Goal: Download file/media

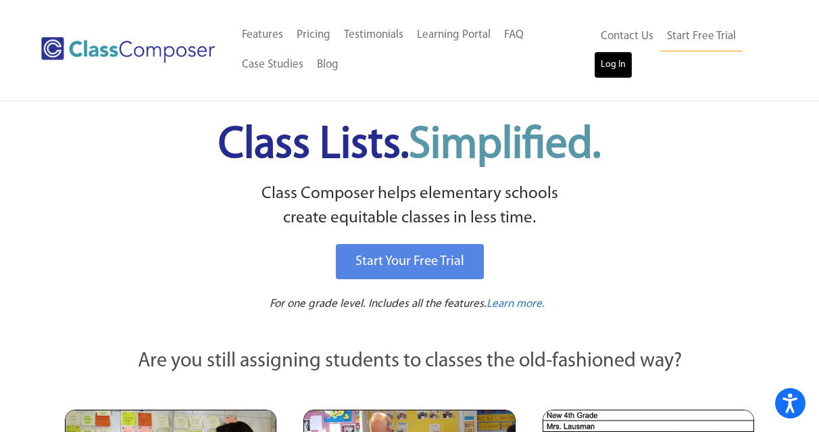
click at [617, 59] on link "Log In" at bounding box center [613, 64] width 39 height 27
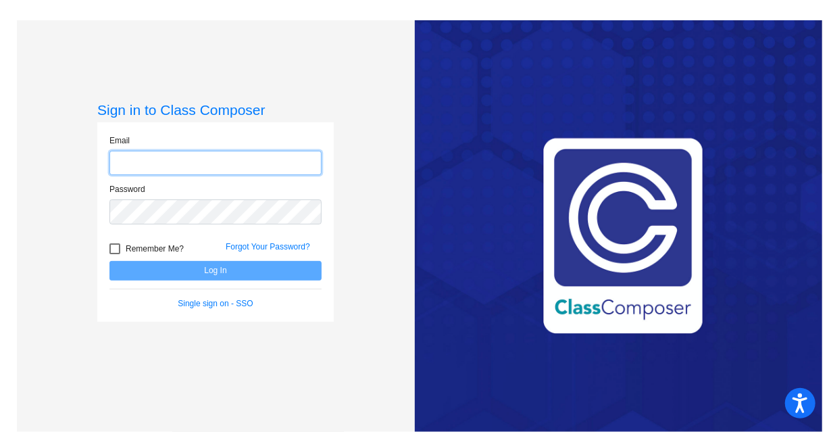
type input "[EMAIL_ADDRESS][DOMAIN_NAME]"
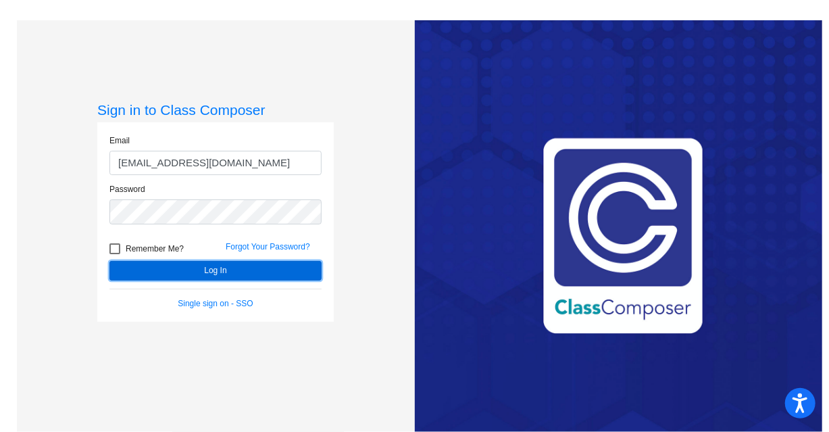
click at [213, 270] on button "Log In" at bounding box center [215, 271] width 212 height 20
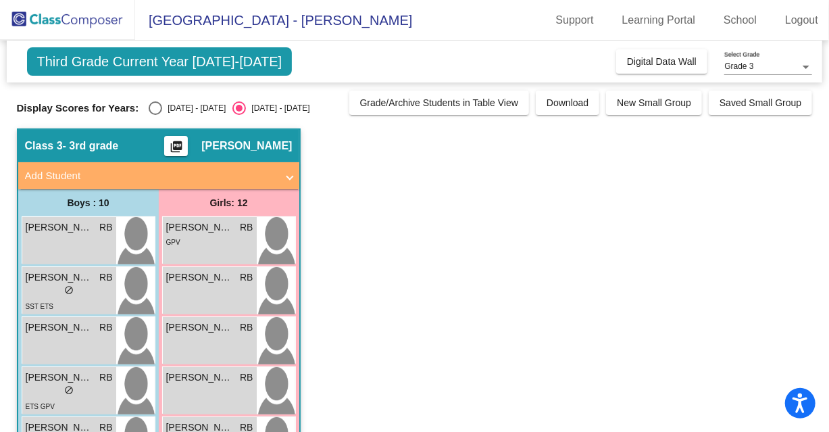
click at [157, 104] on div "Select an option" at bounding box center [156, 108] width 14 height 14
click at [155, 115] on input "[DATE] - [DATE]" at bounding box center [155, 115] width 1 height 1
radio input "true"
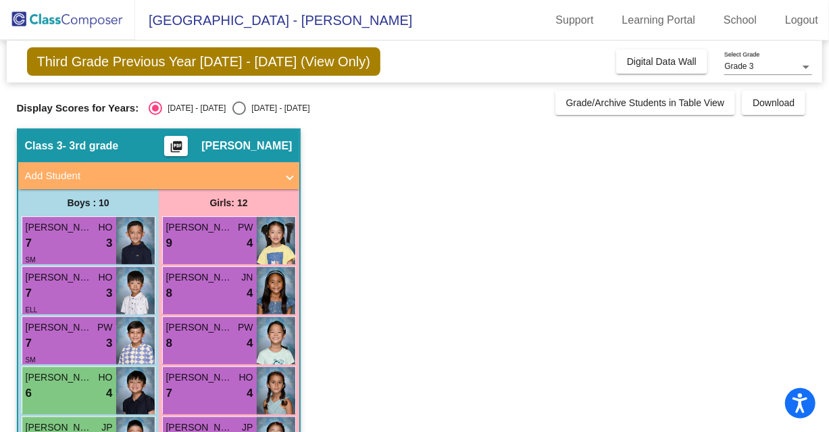
click at [179, 142] on mat-icon "picture_as_pdf" at bounding box center [176, 149] width 16 height 19
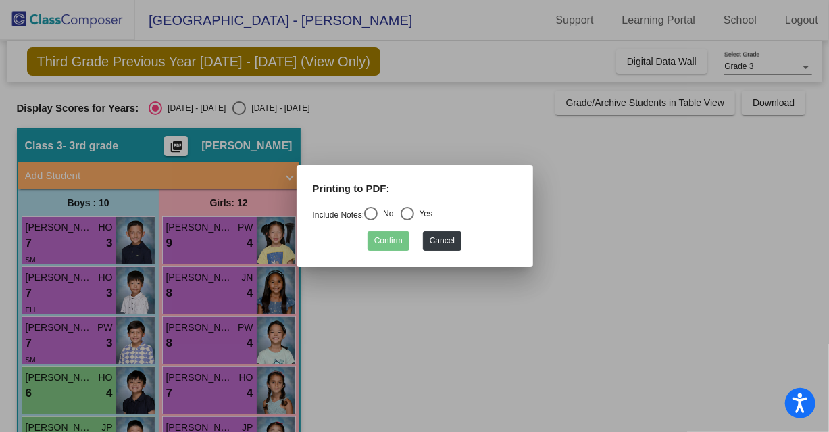
click at [179, 142] on div at bounding box center [414, 216] width 829 height 432
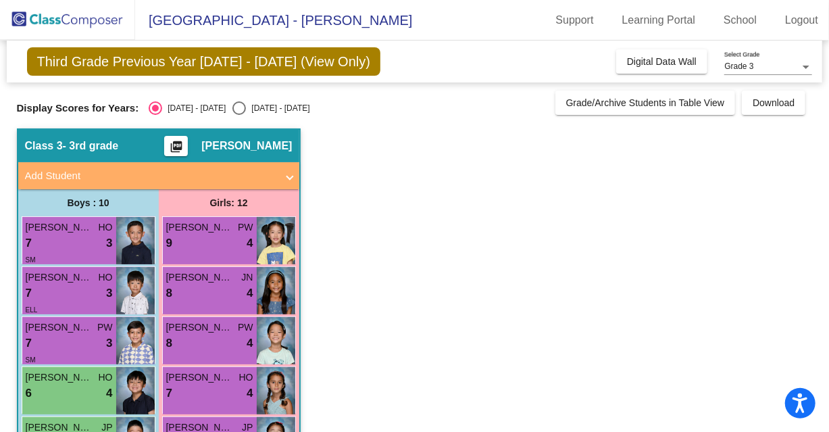
click at [262, 155] on div "Class 3 - 3rd grade picture_as_pdf [PERSON_NAME]" at bounding box center [158, 146] width 281 height 32
click at [174, 142] on mat-icon "picture_as_pdf" at bounding box center [176, 149] width 16 height 19
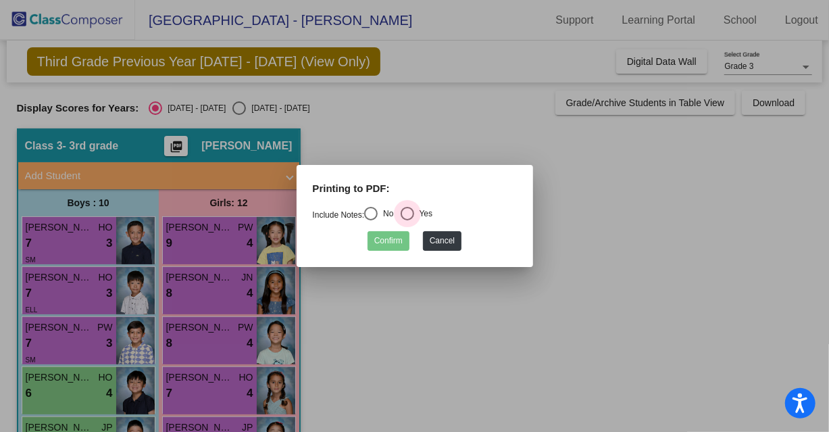
click at [411, 208] on div "Select an option" at bounding box center [408, 214] width 14 height 14
click at [407, 220] on input "Yes" at bounding box center [407, 220] width 1 height 1
radio input "true"
click at [394, 238] on button "Confirm" at bounding box center [388, 241] width 42 height 20
